Goal: Task Accomplishment & Management: Complete application form

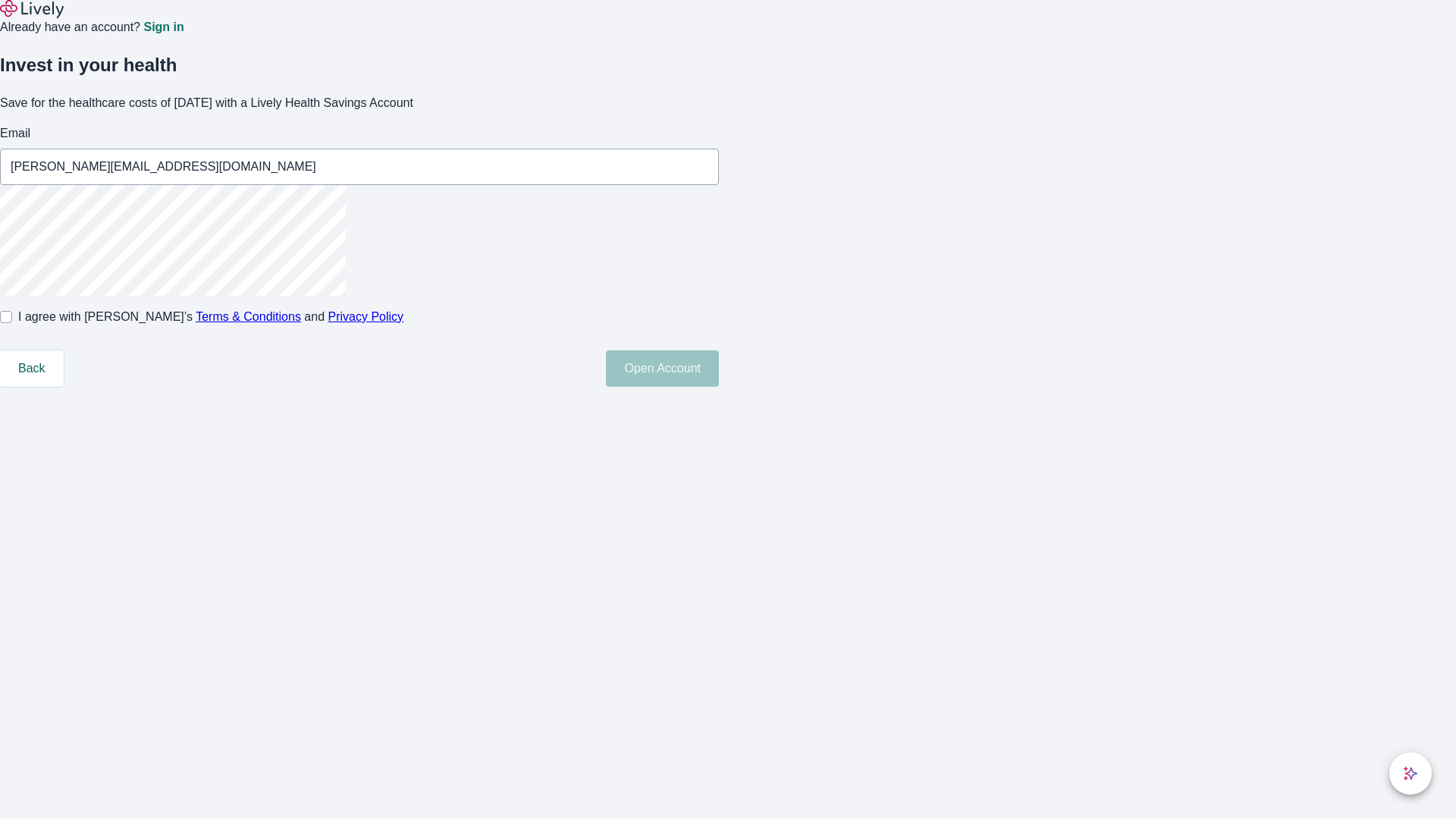
click at [12, 323] on input "I agree with Lively’s Terms & Conditions and Privacy Policy" at bounding box center [6, 317] width 12 height 12
checkbox input "true"
click at [719, 387] on button "Open Account" at bounding box center [662, 369] width 113 height 36
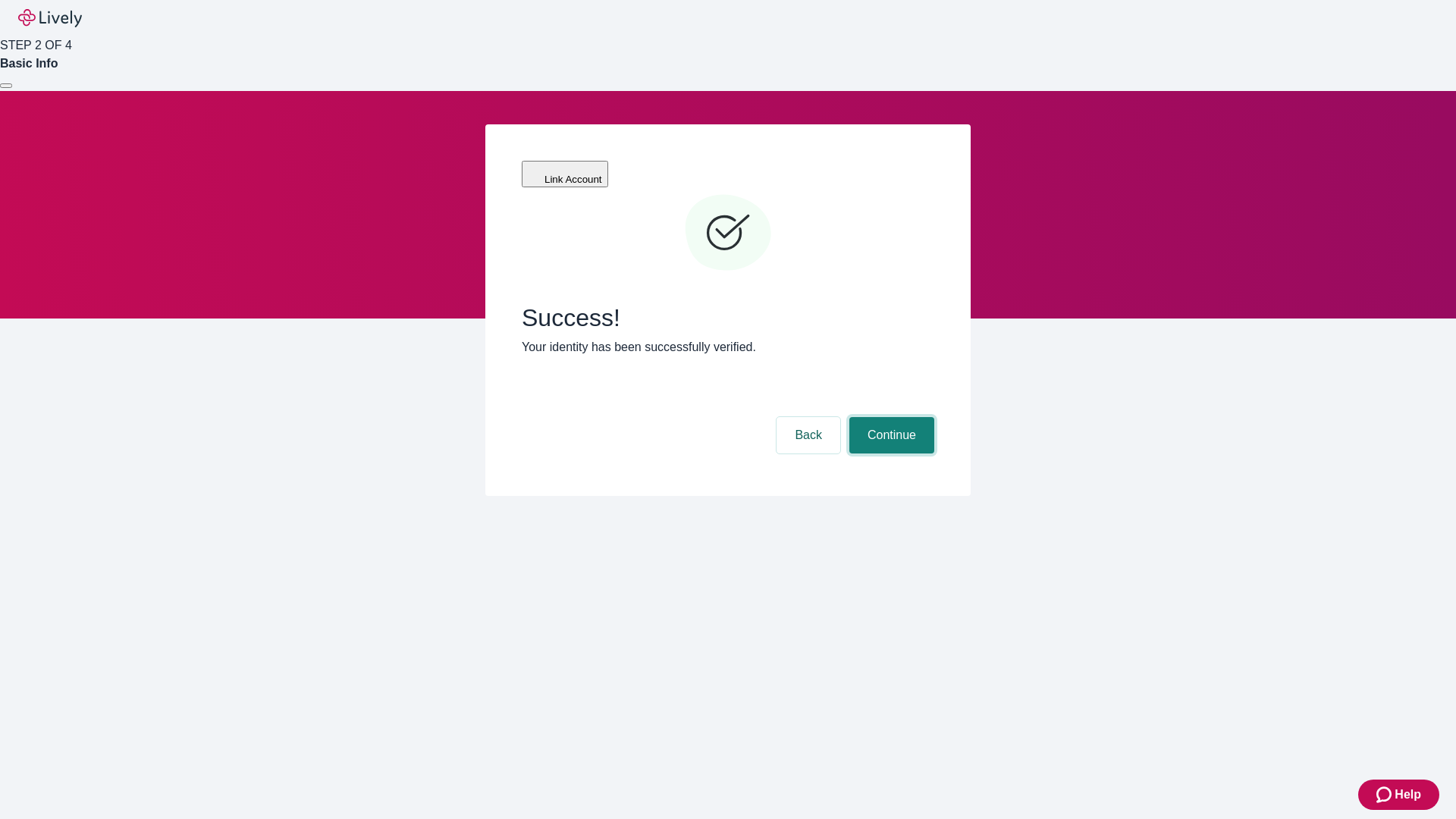
click at [889, 417] on button "Continue" at bounding box center [892, 436] width 85 height 36
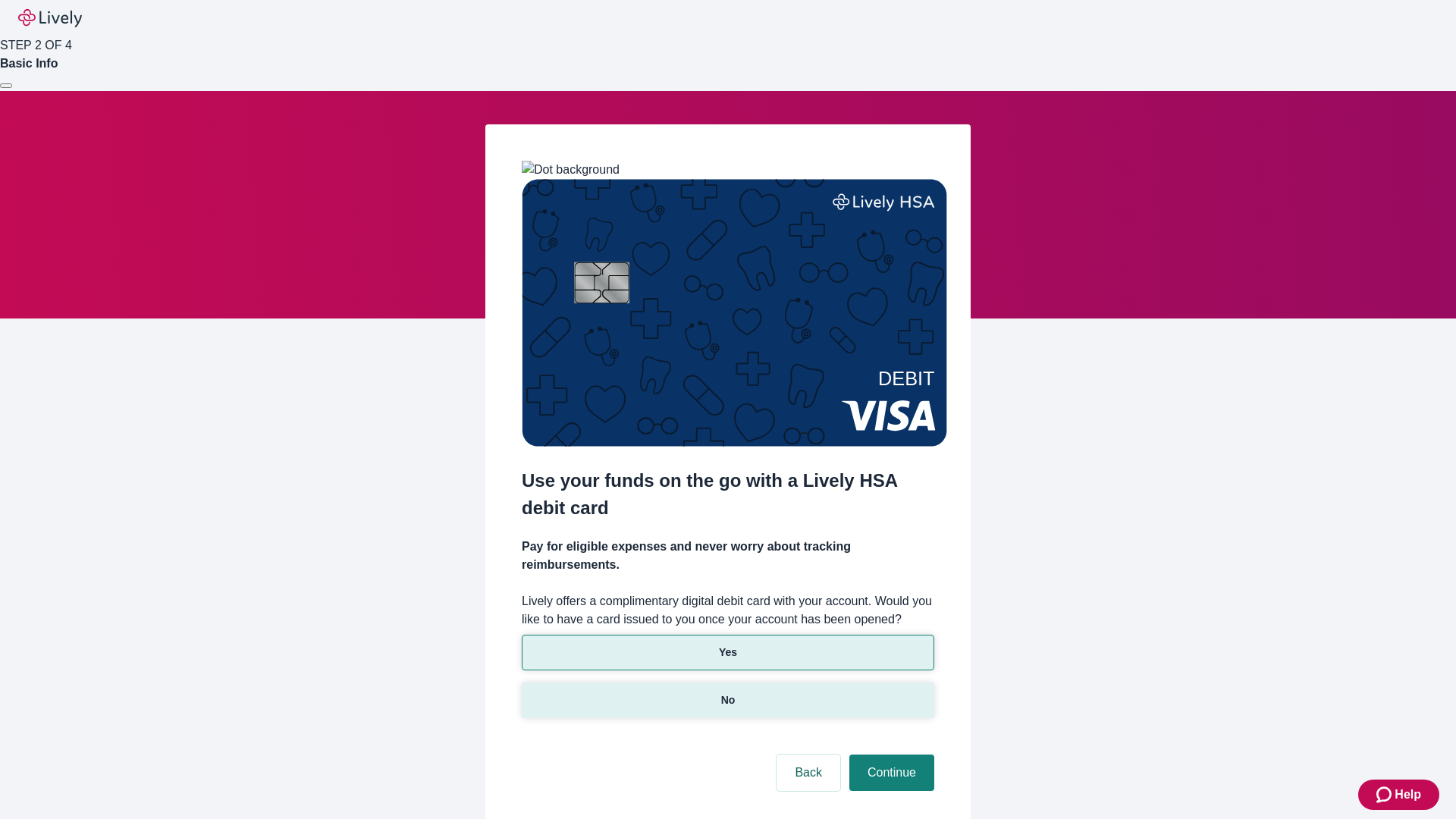
click at [727, 692] on p "No" at bounding box center [728, 700] width 14 height 16
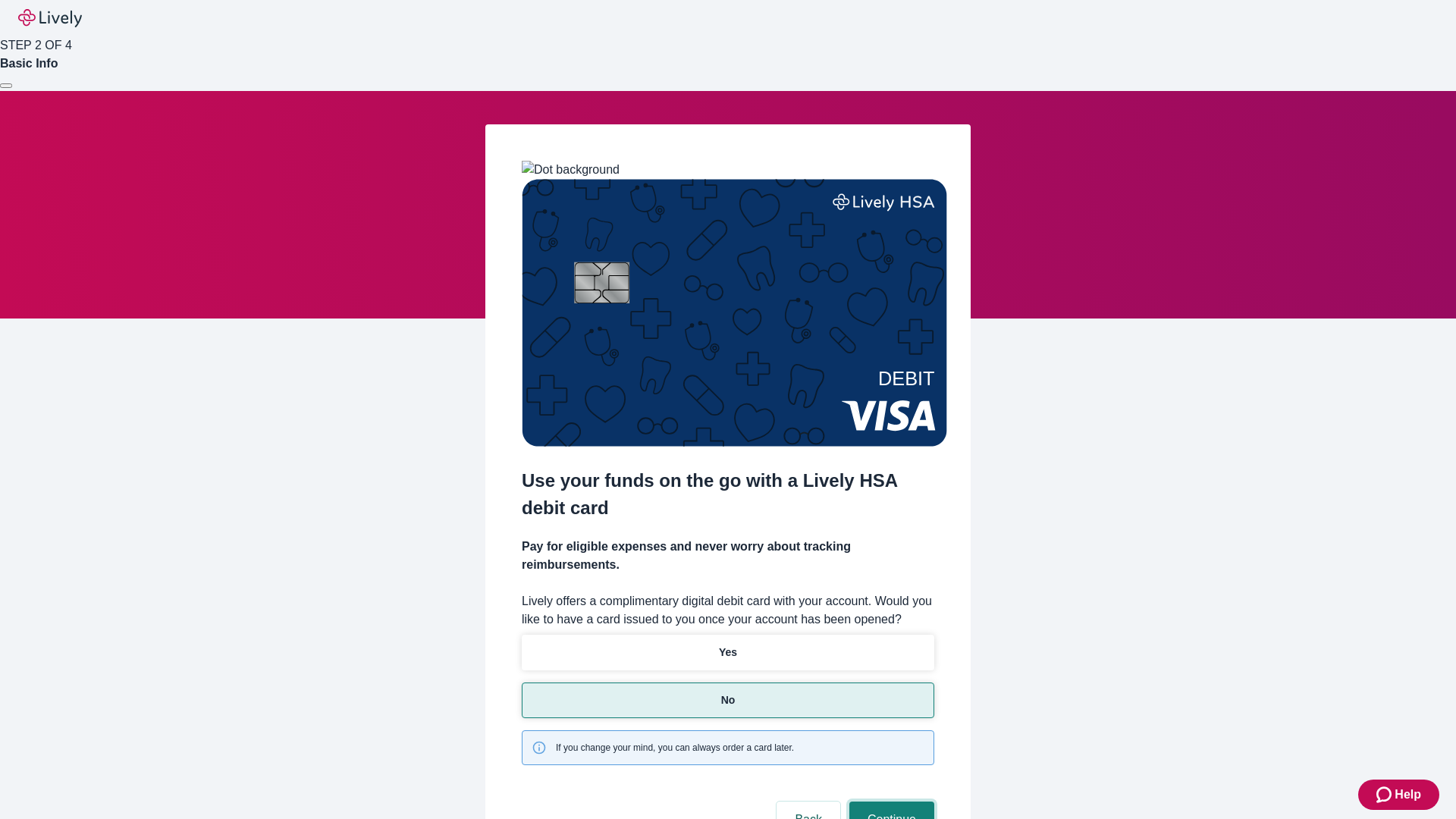
click at [889, 802] on button "Continue" at bounding box center [892, 820] width 85 height 36
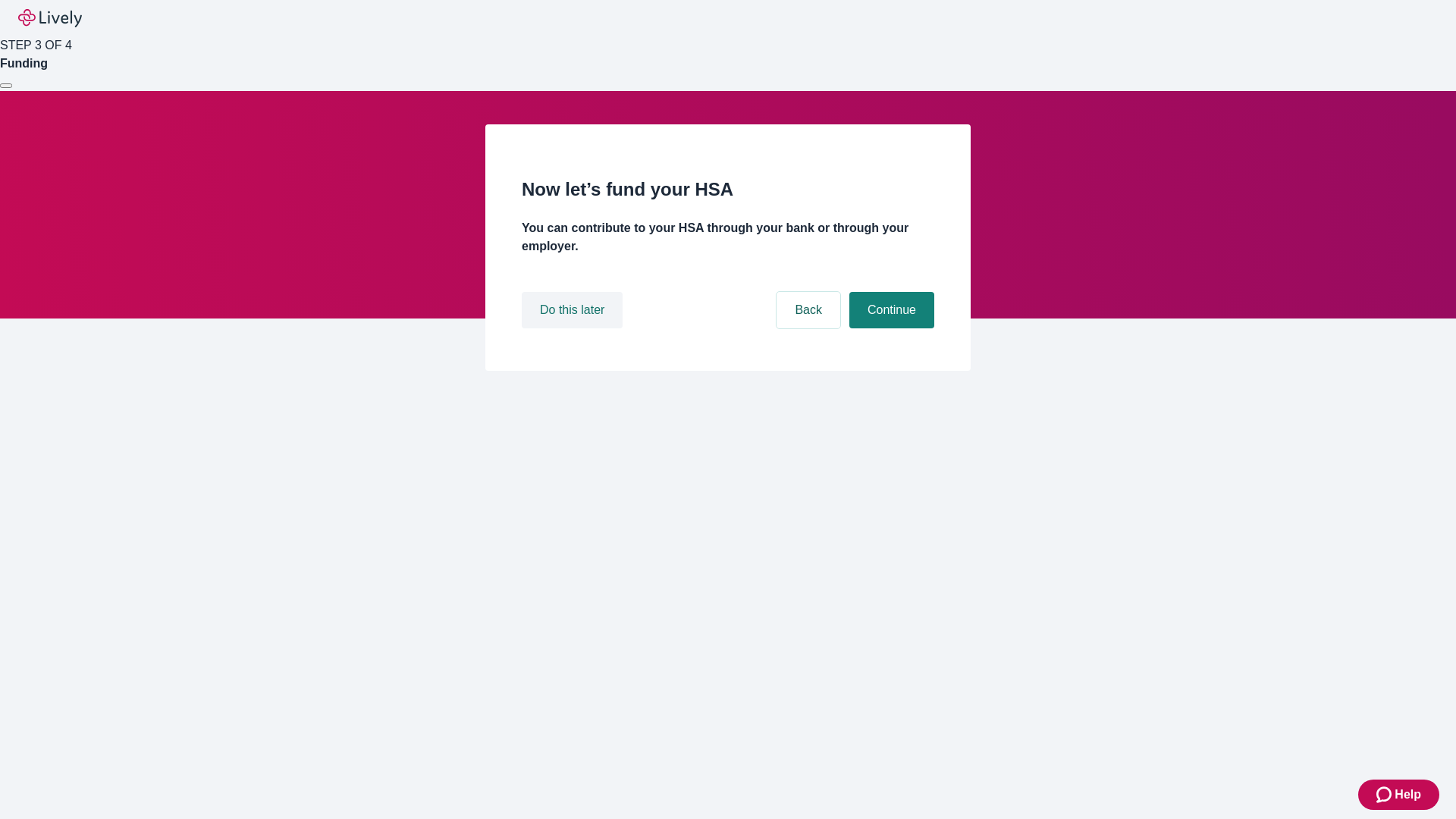
click at [574, 329] on button "Do this later" at bounding box center [572, 310] width 101 height 36
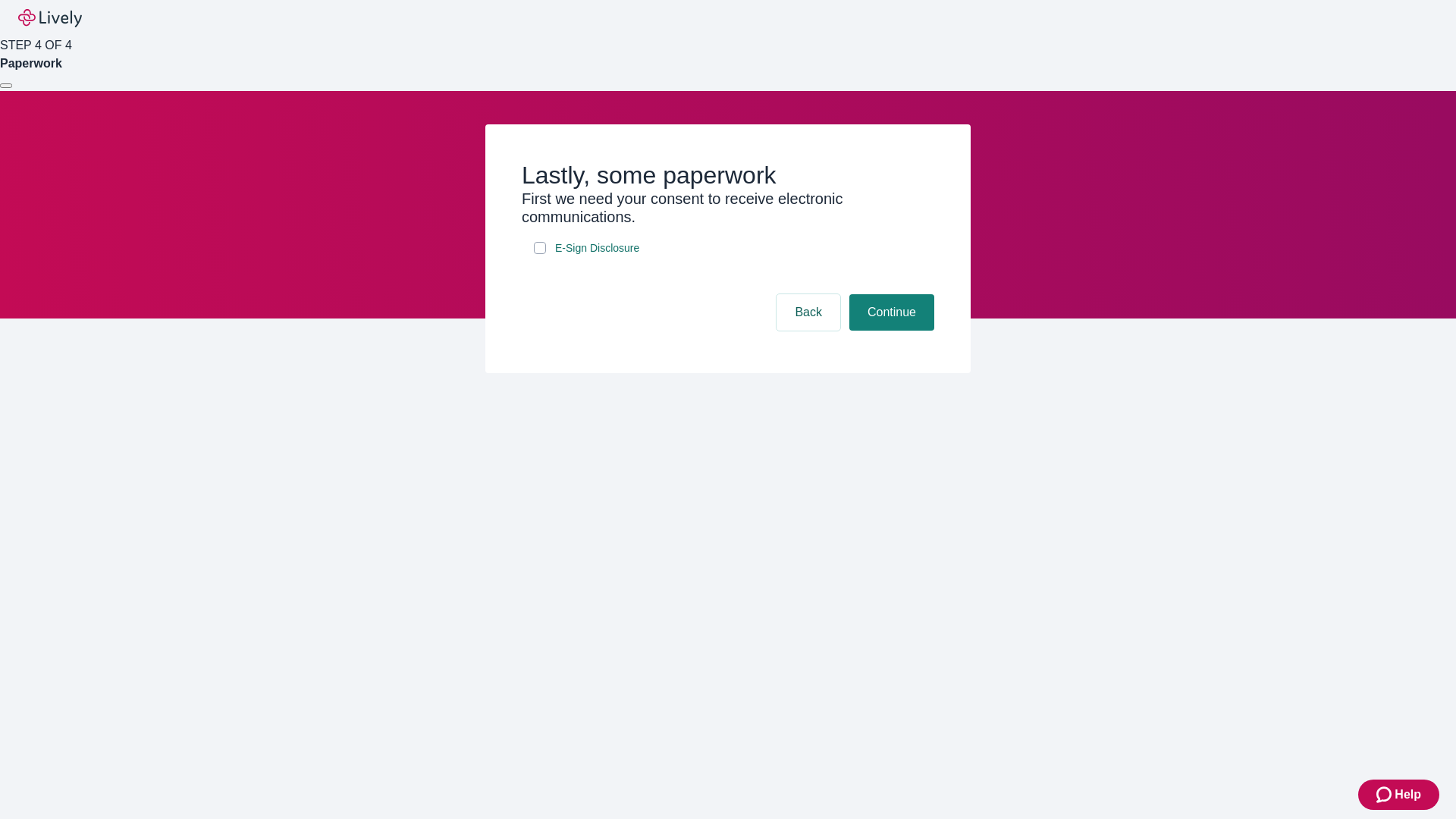
click at [540, 254] on input "E-Sign Disclosure" at bounding box center [540, 248] width 12 height 12
checkbox input "true"
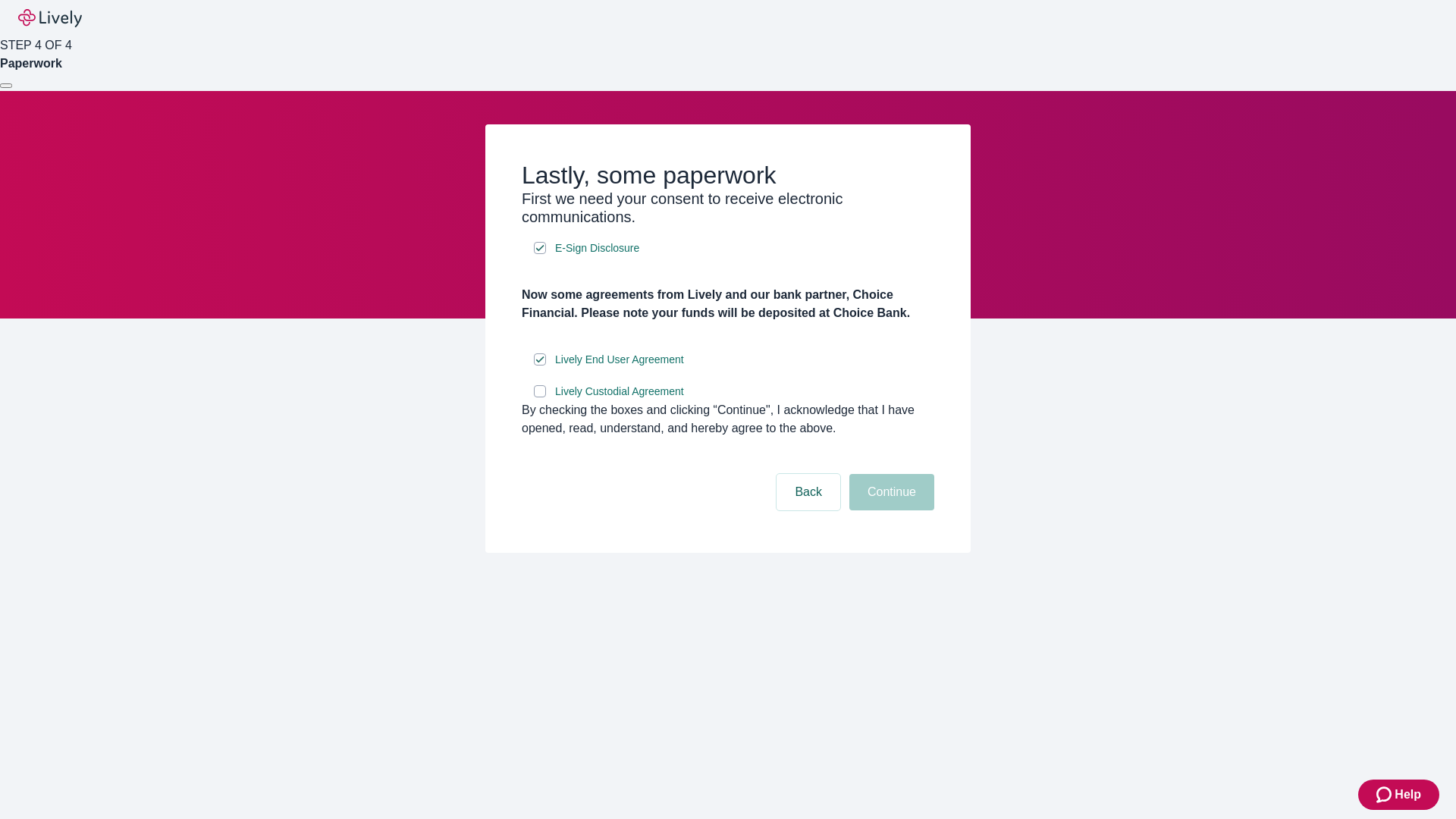
click at [540, 398] on input "Lively Custodial Agreement" at bounding box center [540, 392] width 12 height 12
checkbox input "true"
click at [889, 511] on button "Continue" at bounding box center [892, 493] width 85 height 36
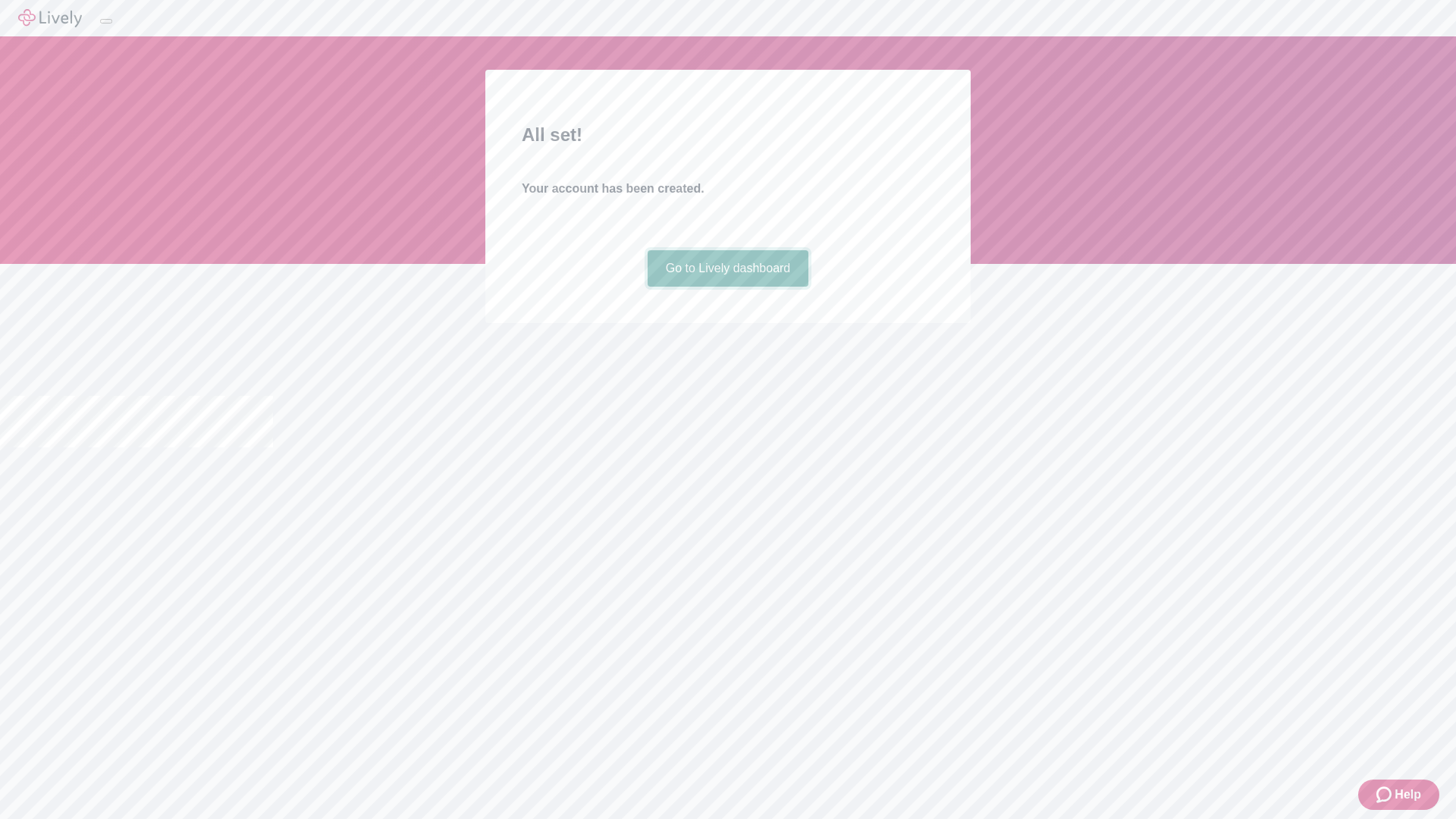
click at [727, 287] on link "Go to Lively dashboard" at bounding box center [728, 269] width 162 height 36
